Goal: Task Accomplishment & Management: Use online tool/utility

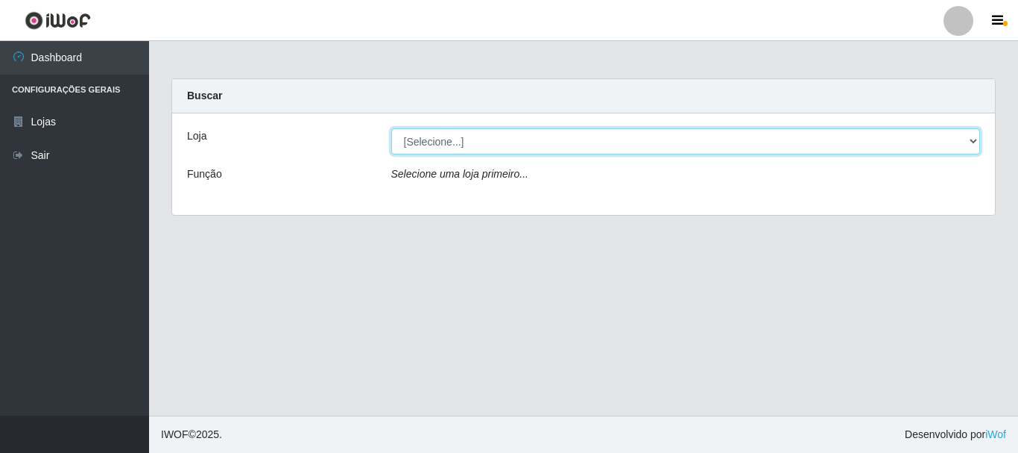
click at [505, 148] on select "[Selecione...] [GEOGRAPHIC_DATA] [GEOGRAPHIC_DATA]" at bounding box center [686, 141] width 590 height 26
select select "64"
click at [391, 128] on select "[Selecione...] [GEOGRAPHIC_DATA] [GEOGRAPHIC_DATA]" at bounding box center [686, 141] width 590 height 26
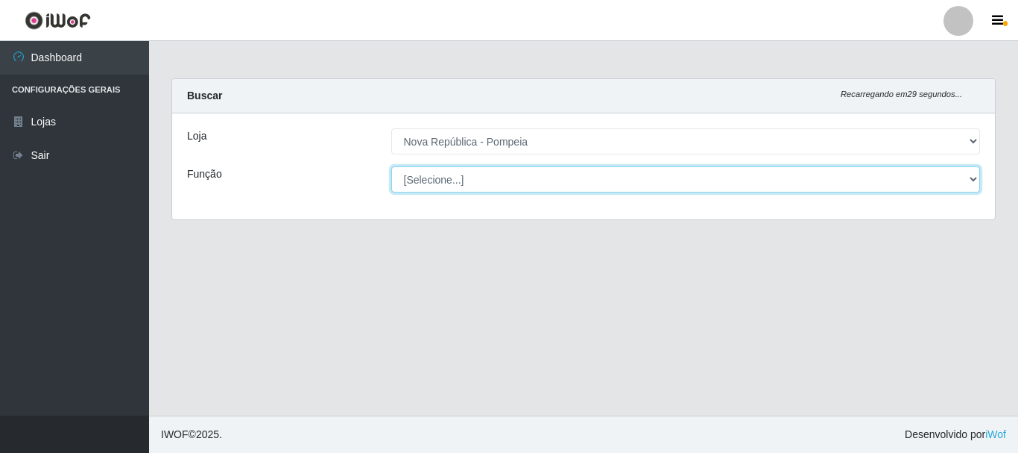
click at [511, 182] on select "[Selecione...] Balconista Operador de Caixa Recepcionista Repositor" at bounding box center [686, 179] width 590 height 26
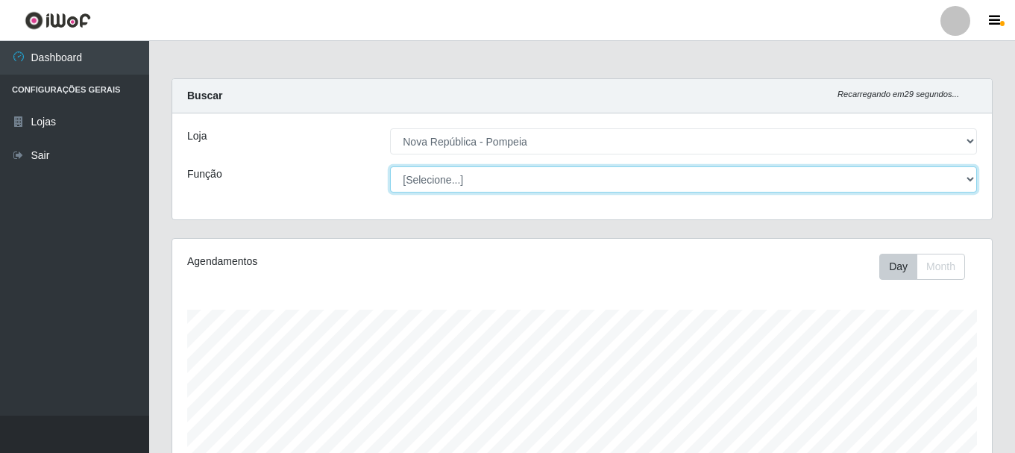
scroll to position [309, 819]
select select "22"
click at [390, 166] on select "[Selecione...] Balconista Operador de Caixa Recepcionista Repositor" at bounding box center [683, 179] width 587 height 26
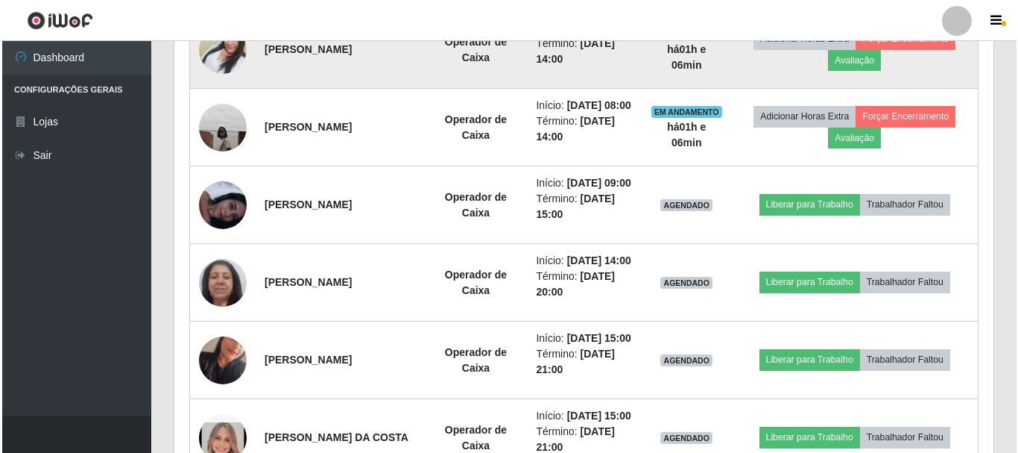
scroll to position [745, 0]
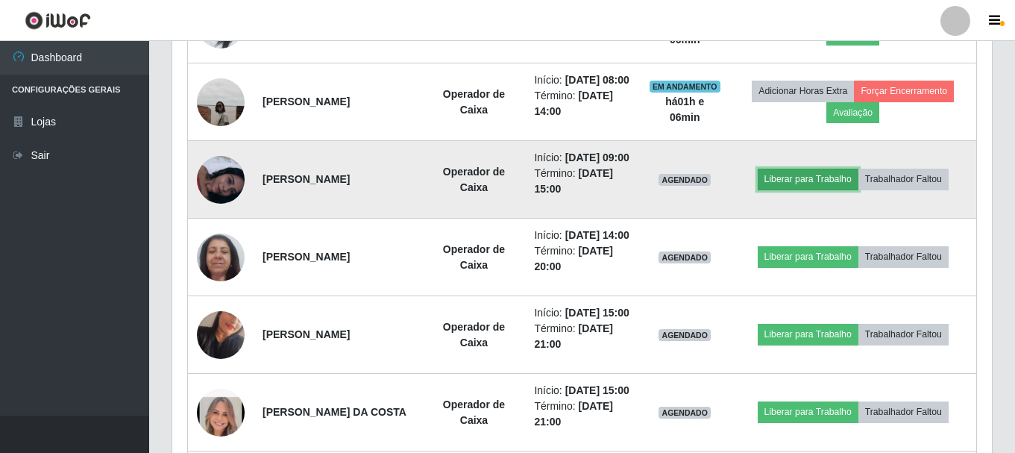
click at [792, 189] on button "Liberar para Trabalho" at bounding box center [807, 178] width 101 height 21
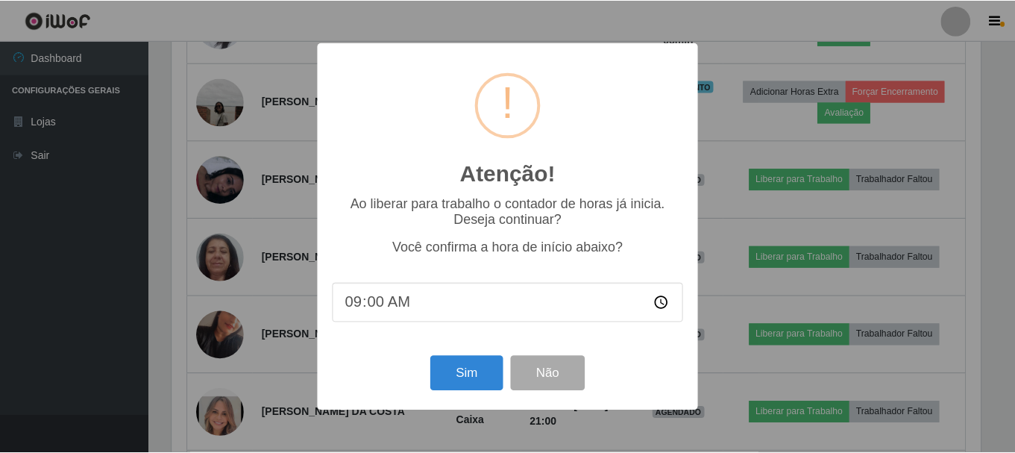
scroll to position [309, 812]
click at [453, 371] on button "Sim" at bounding box center [468, 373] width 72 height 35
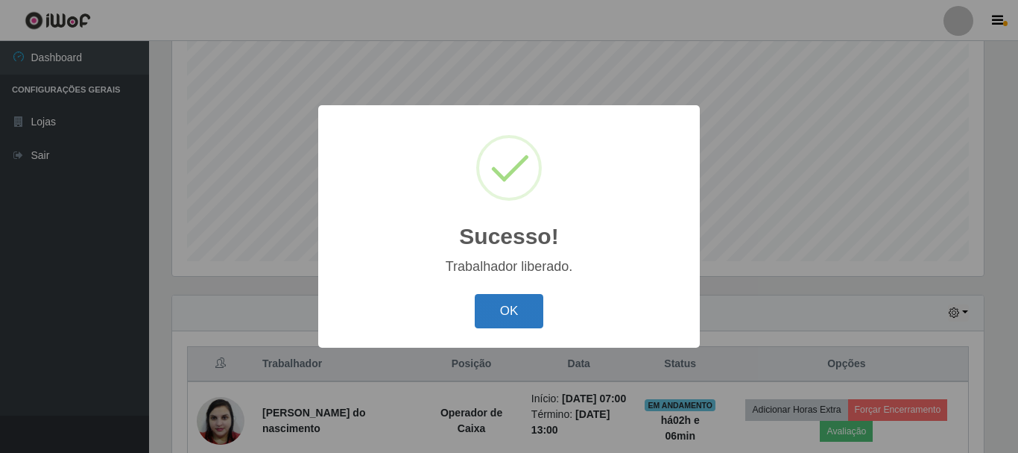
click at [503, 312] on button "OK" at bounding box center [509, 311] width 69 height 35
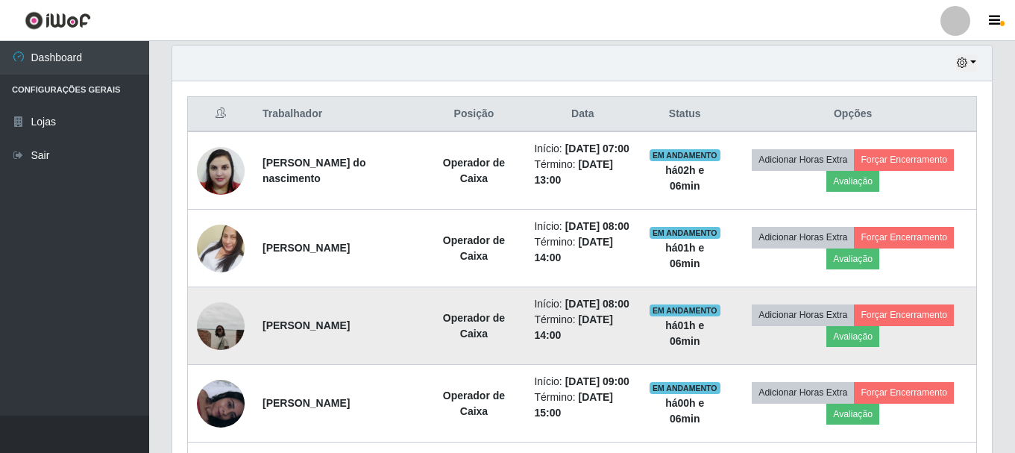
scroll to position [496, 0]
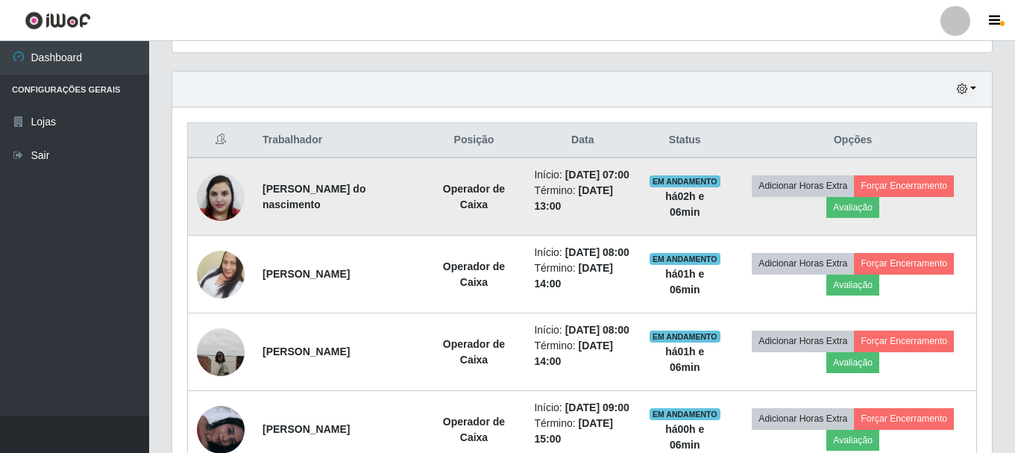
drag, startPoint x: 259, startPoint y: 200, endPoint x: 426, endPoint y: 231, distance: 170.6
click at [422, 231] on td "[PERSON_NAME] do nascimento" at bounding box center [337, 196] width 168 height 78
drag, startPoint x: 258, startPoint y: 196, endPoint x: 424, endPoint y: 236, distance: 170.9
click at [422, 236] on td "[PERSON_NAME] do nascimento" at bounding box center [337, 196] width 168 height 78
copy strong "[PERSON_NAME] do nascimento"
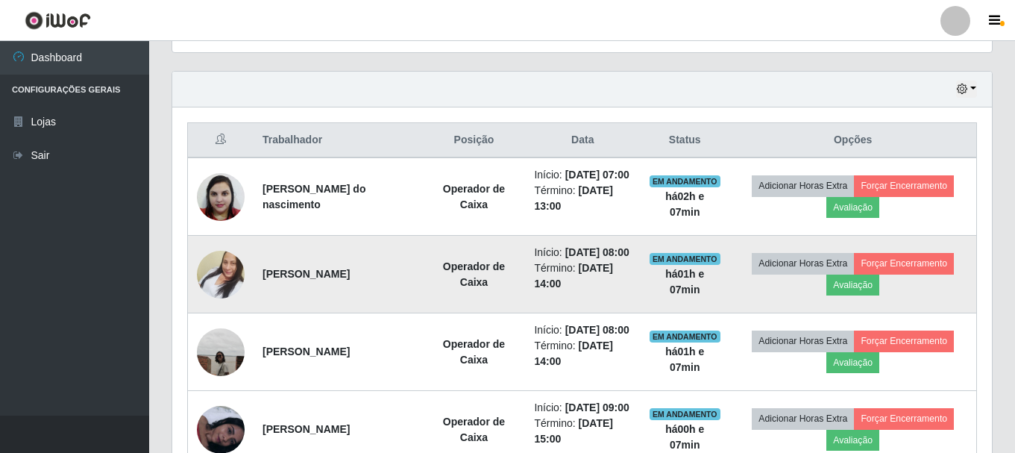
drag, startPoint x: 256, startPoint y: 297, endPoint x: 409, endPoint y: 302, distance: 153.6
click at [409, 302] on td "[PERSON_NAME]" at bounding box center [337, 275] width 168 height 78
copy strong "[PERSON_NAME]"
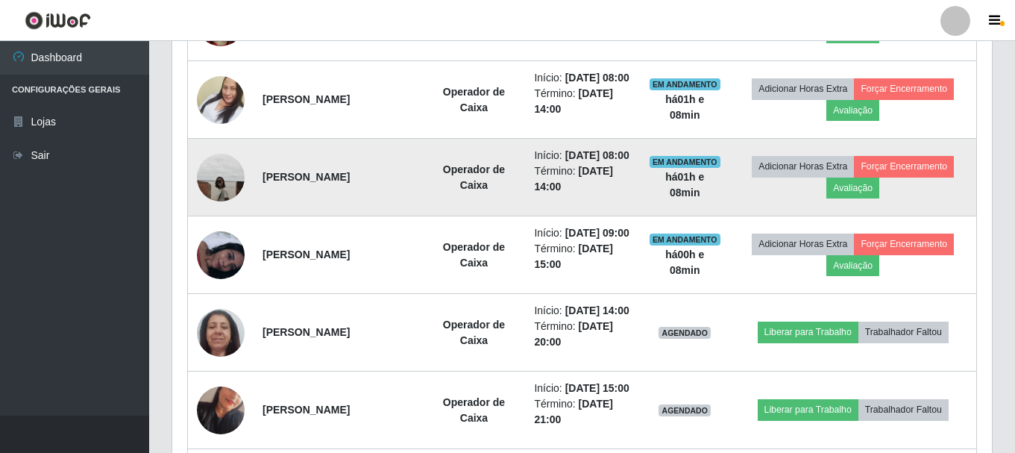
scroll to position [719, 0]
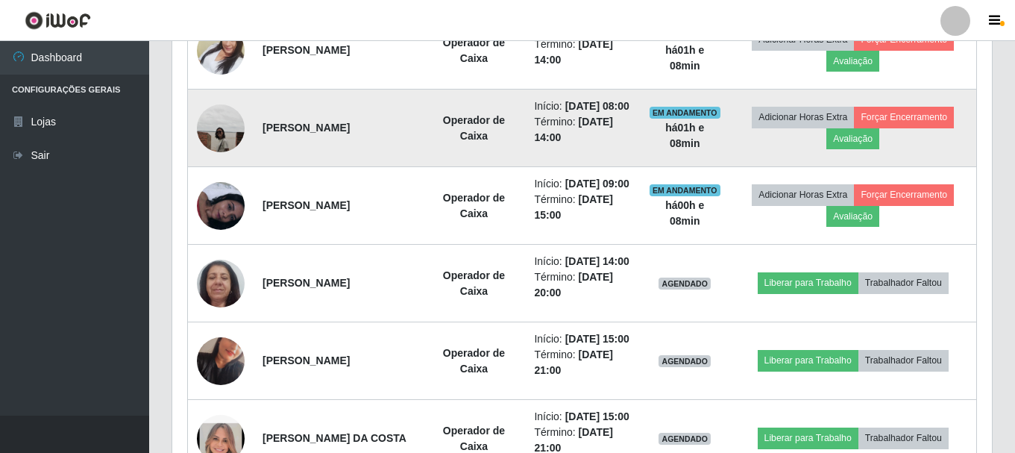
drag, startPoint x: 261, startPoint y: 171, endPoint x: 427, endPoint y: 167, distance: 166.3
click at [422, 167] on td "[PERSON_NAME]" at bounding box center [337, 128] width 168 height 78
copy strong "[PERSON_NAME]"
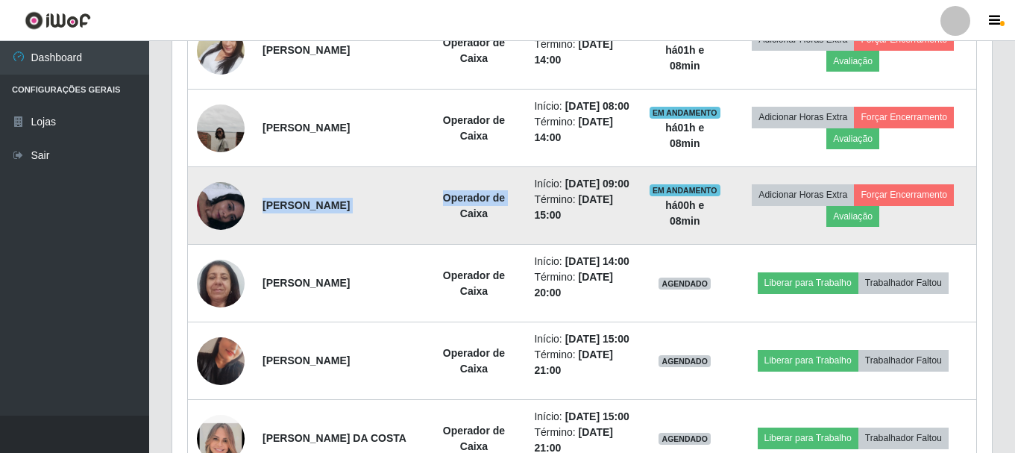
drag, startPoint x: 261, startPoint y: 266, endPoint x: 457, endPoint y: 264, distance: 196.1
click at [457, 245] on tr "[PERSON_NAME] Operador de Caixa Início: [DATE] 09:00 Término: [DATE] 15:00 EM A…" at bounding box center [582, 206] width 789 height 78
drag, startPoint x: 441, startPoint y: 252, endPoint x: 398, endPoint y: 224, distance: 51.7
drag, startPoint x: 398, startPoint y: 224, endPoint x: 340, endPoint y: 291, distance: 89.3
click at [340, 245] on td "[PERSON_NAME]" at bounding box center [337, 206] width 168 height 78
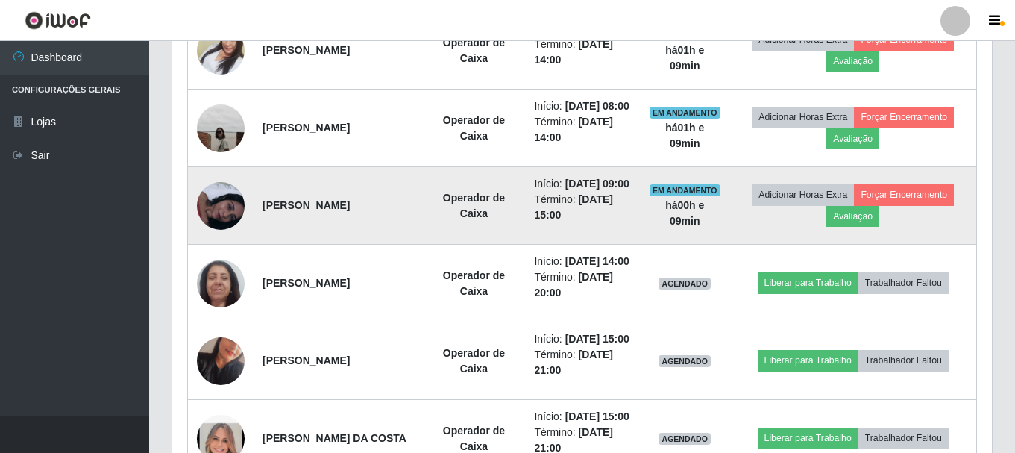
drag, startPoint x: 293, startPoint y: 268, endPoint x: 446, endPoint y: 266, distance: 152.8
click at [422, 245] on td "[PERSON_NAME]" at bounding box center [337, 206] width 168 height 78
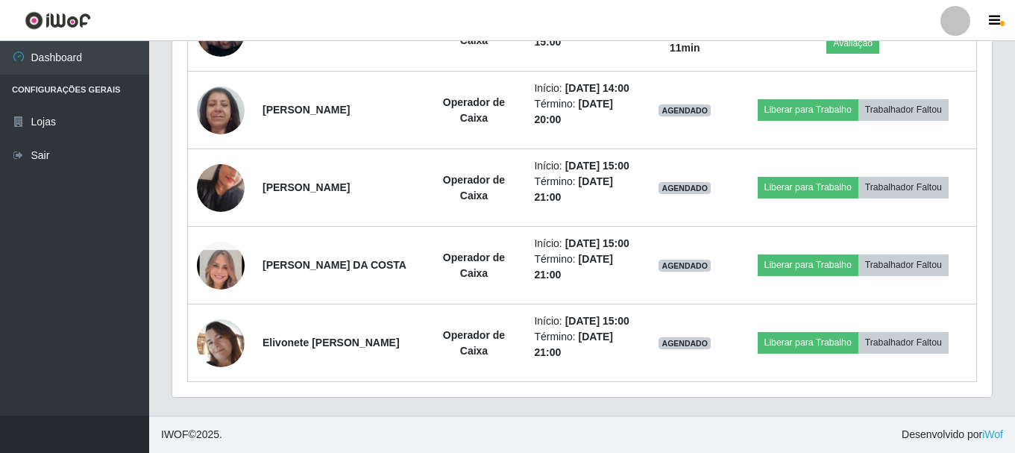
scroll to position [943, 0]
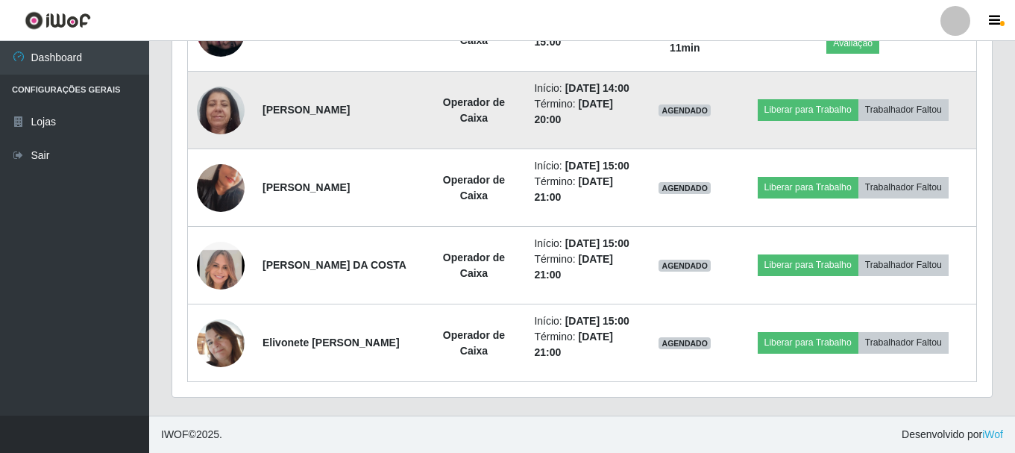
drag, startPoint x: 262, startPoint y: 117, endPoint x: 398, endPoint y: 149, distance: 139.4
click at [398, 149] on td "[PERSON_NAME]" at bounding box center [337, 111] width 168 height 78
copy strong "[PERSON_NAME]"
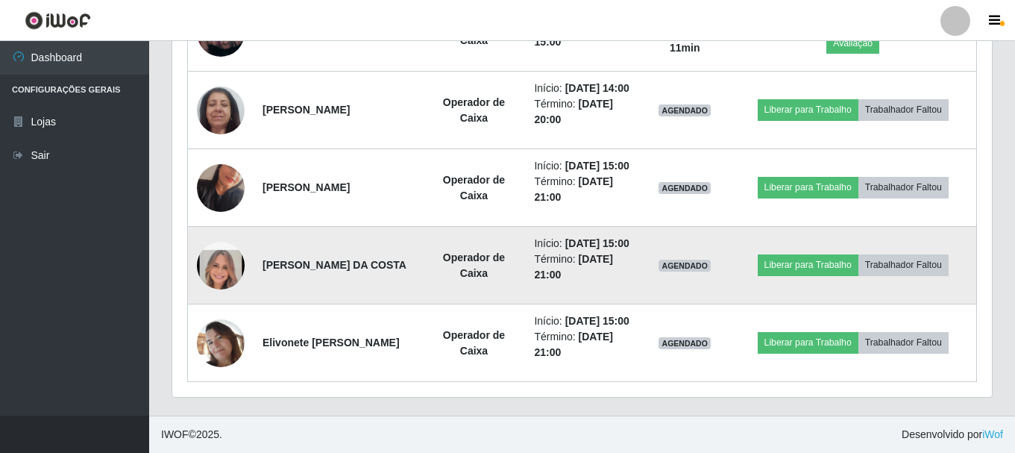
scroll to position [1018, 0]
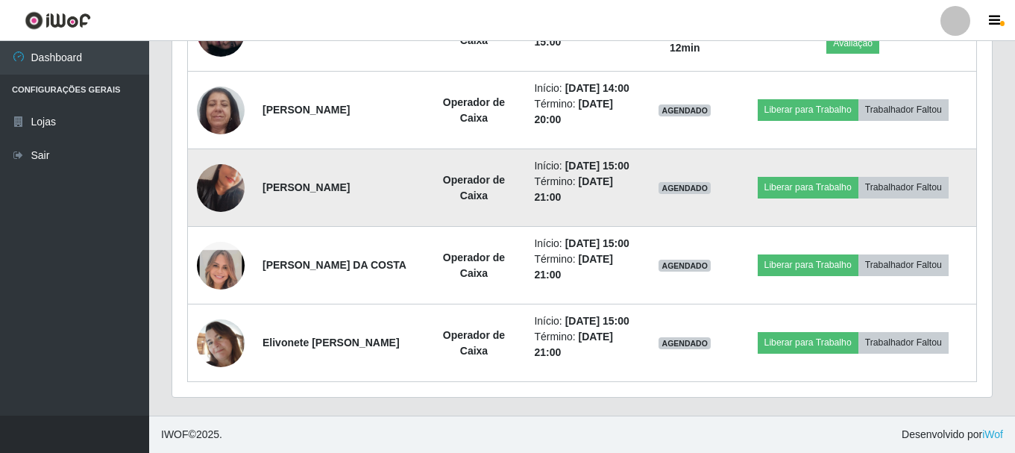
drag, startPoint x: 263, startPoint y: 150, endPoint x: 444, endPoint y: 154, distance: 181.2
click at [422, 154] on td "[PERSON_NAME]" at bounding box center [337, 188] width 168 height 78
copy strong "[PERSON_NAME]"
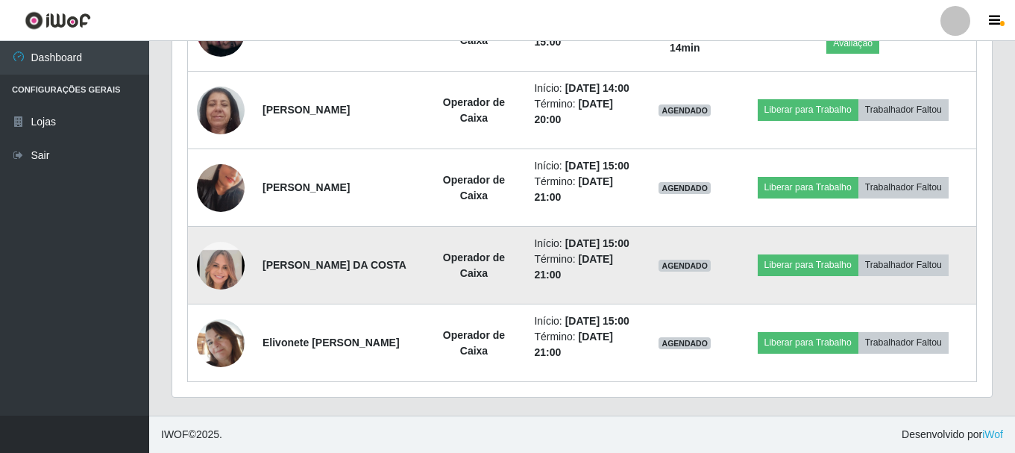
drag, startPoint x: 262, startPoint y: 242, endPoint x: 445, endPoint y: 248, distance: 183.5
click at [422, 248] on td "[PERSON_NAME] DA COSTA" at bounding box center [337, 266] width 168 height 78
copy strong "[PERSON_NAME] DA COSTA"
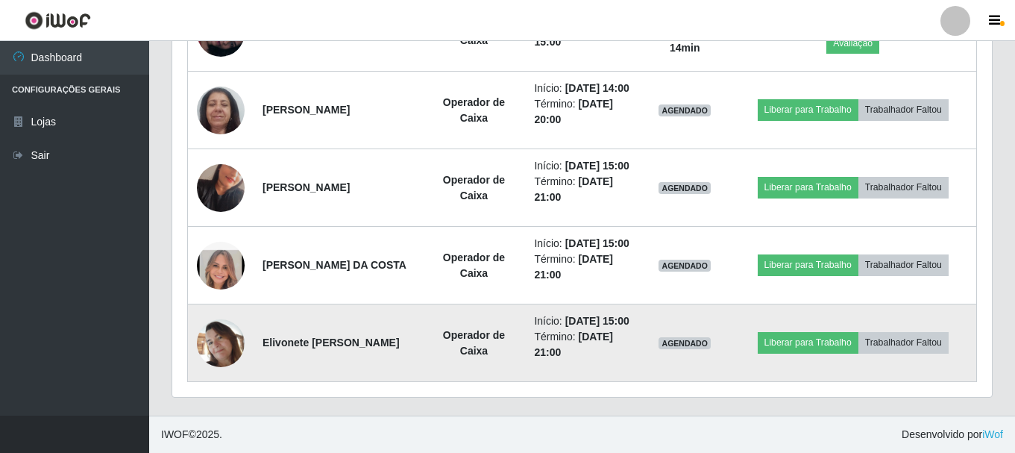
drag, startPoint x: 262, startPoint y: 338, endPoint x: 429, endPoint y: 322, distance: 167.8
click at [422, 322] on td "Elivonete [PERSON_NAME]" at bounding box center [337, 343] width 168 height 78
copy strong "Elivonete [PERSON_NAME]"
